Goal: Complete Application Form: Complete application form

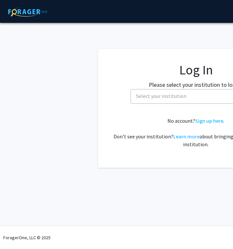
select select
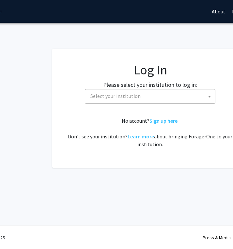
scroll to position [0, 47]
click at [180, 96] on span "Select your institution" at bounding box center [150, 95] width 127 height 13
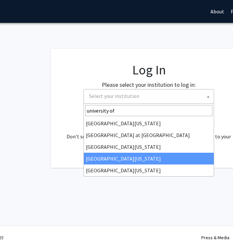
type input "university of"
select select "31"
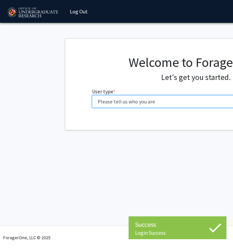
click at [170, 100] on select "Please tell us who you are Undergraduate Student Master's Student Doctoral Cand…" at bounding box center [196, 101] width 208 height 12
select select "1: undergrad"
click at [92, 95] on select "Please tell us who you are Undergraduate Student Master's Student Doctoral Cand…" at bounding box center [196, 101] width 208 height 12
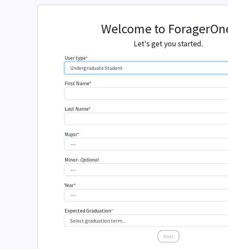
scroll to position [34, 27]
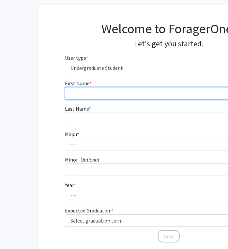
click at [138, 91] on input "First Name * required" at bounding box center [169, 93] width 208 height 12
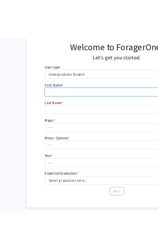
scroll to position [49, 27]
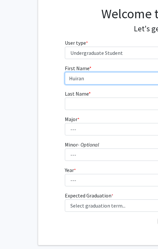
type input "Huiran"
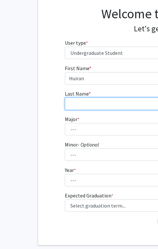
type input "[PERSON_NAME]"
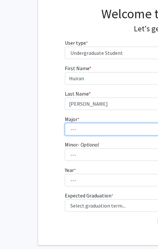
select select "4: 2305"
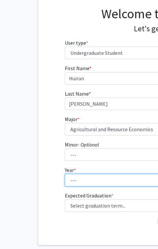
select select "3: junior"
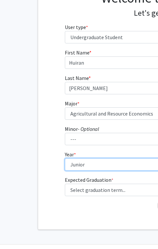
scroll to position [74, 27]
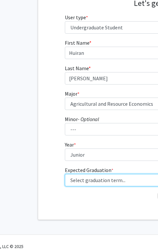
select select "9: spring_2027"
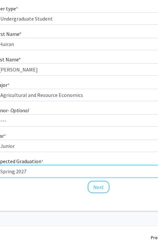
scroll to position [83, 99]
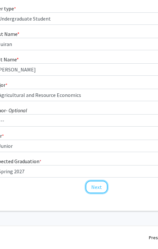
click at [92, 189] on button "Next" at bounding box center [97, 187] width 22 height 12
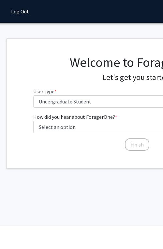
scroll to position [0, 53]
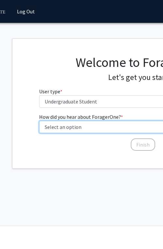
click at [97, 127] on select "Select an option Peer/student recommendation Faculty/staff recommendation Unive…" at bounding box center [143, 127] width 208 height 12
select select "3: university_website"
click at [39, 121] on select "Select an option Peer/student recommendation Faculty/staff recommendation Unive…" at bounding box center [143, 127] width 208 height 12
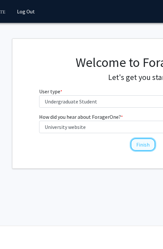
click at [142, 144] on button "Finish" at bounding box center [143, 144] width 24 height 12
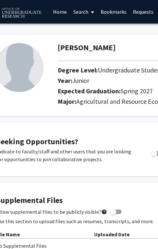
scroll to position [0, 48]
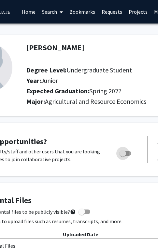
click at [122, 153] on span "Toggle" at bounding box center [123, 153] width 7 height 7
click at [123, 156] on input "Are you actively seeking opportunities?" at bounding box center [123, 156] width 0 height 0
checkbox input "true"
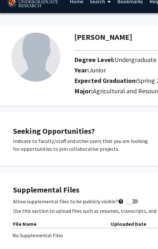
scroll to position [0, 0]
